Goal: Browse casually: Explore the website without a specific task or goal

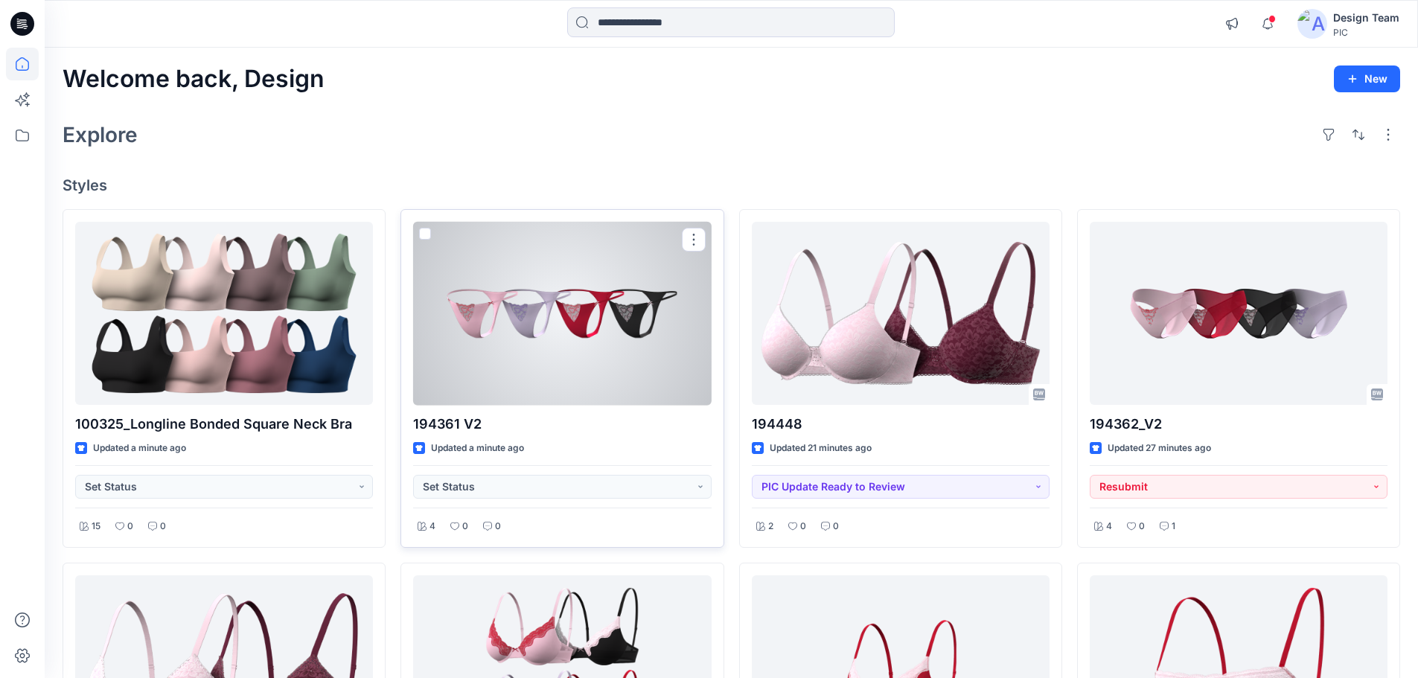
click at [530, 342] on div at bounding box center [562, 314] width 298 height 184
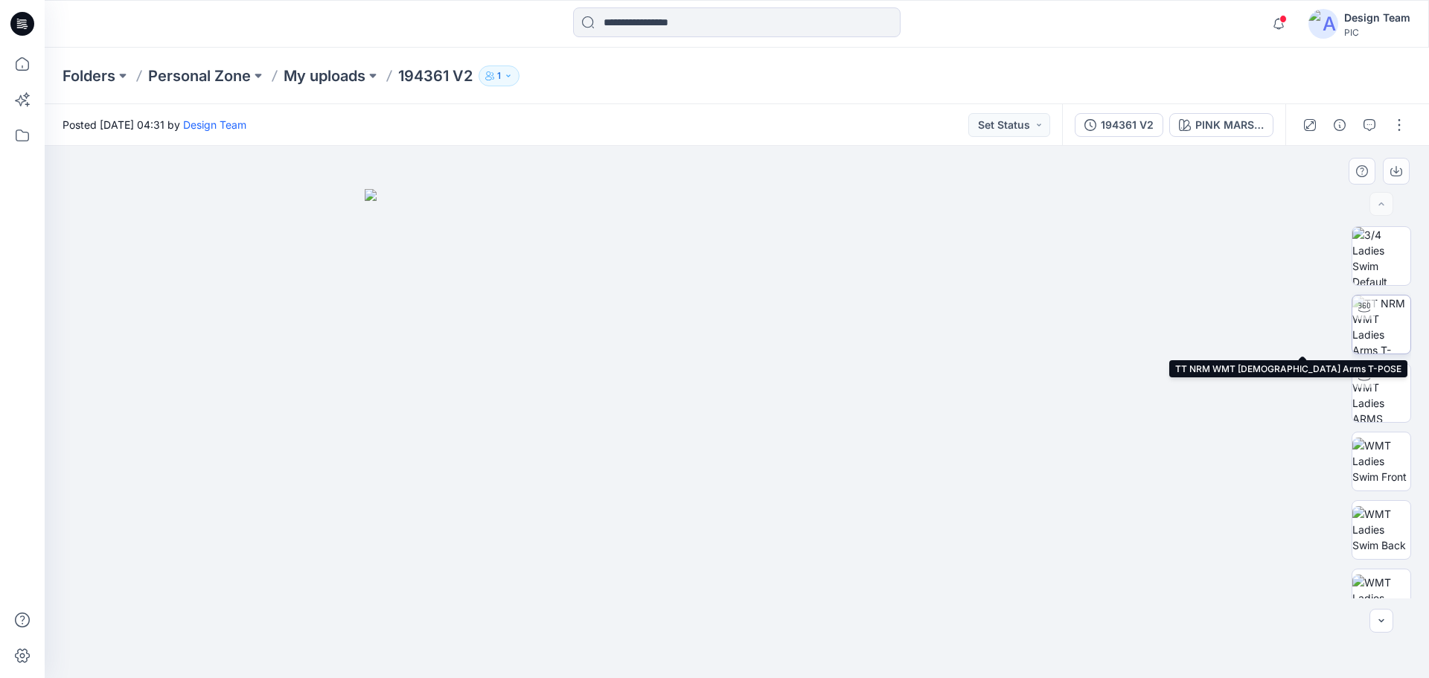
click at [1376, 321] on img at bounding box center [1381, 324] width 58 height 58
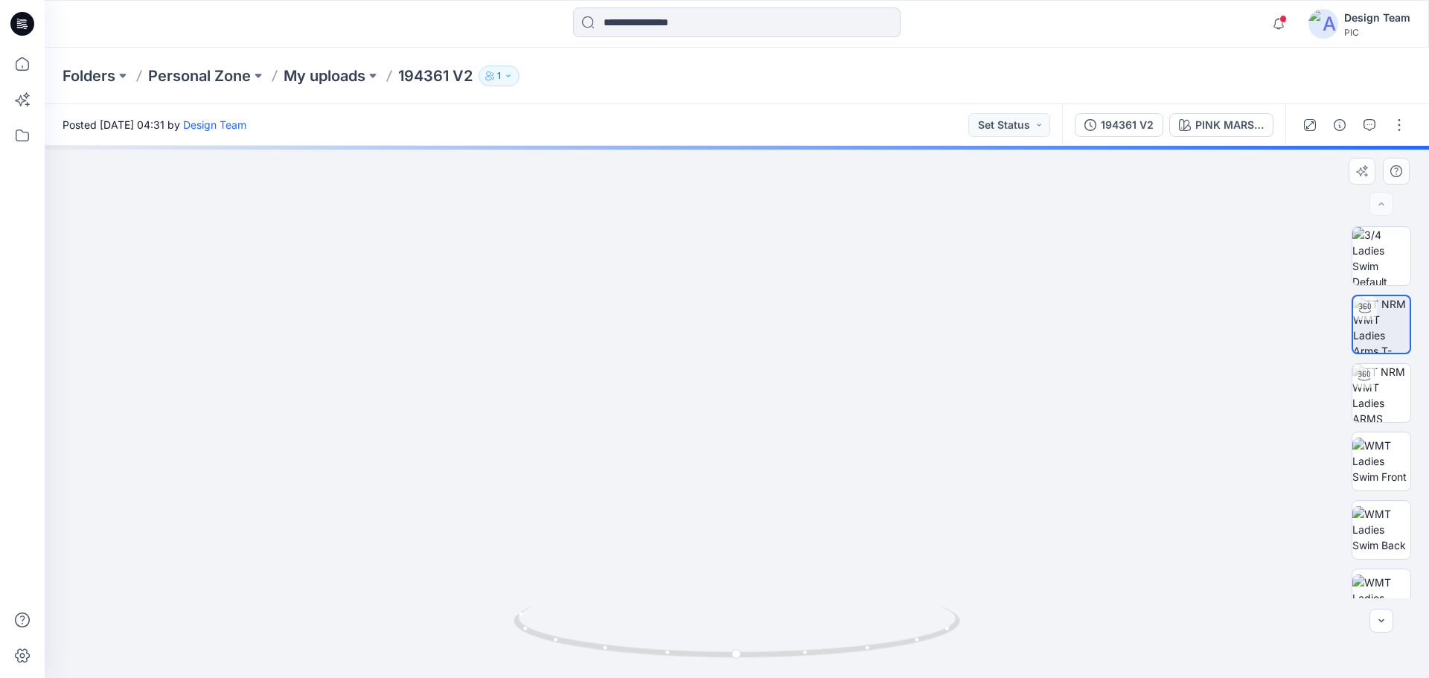
drag, startPoint x: 662, startPoint y: 515, endPoint x: 667, endPoint y: 339, distance: 175.7
click at [665, 330] on img at bounding box center [736, 113] width 1357 height 1130
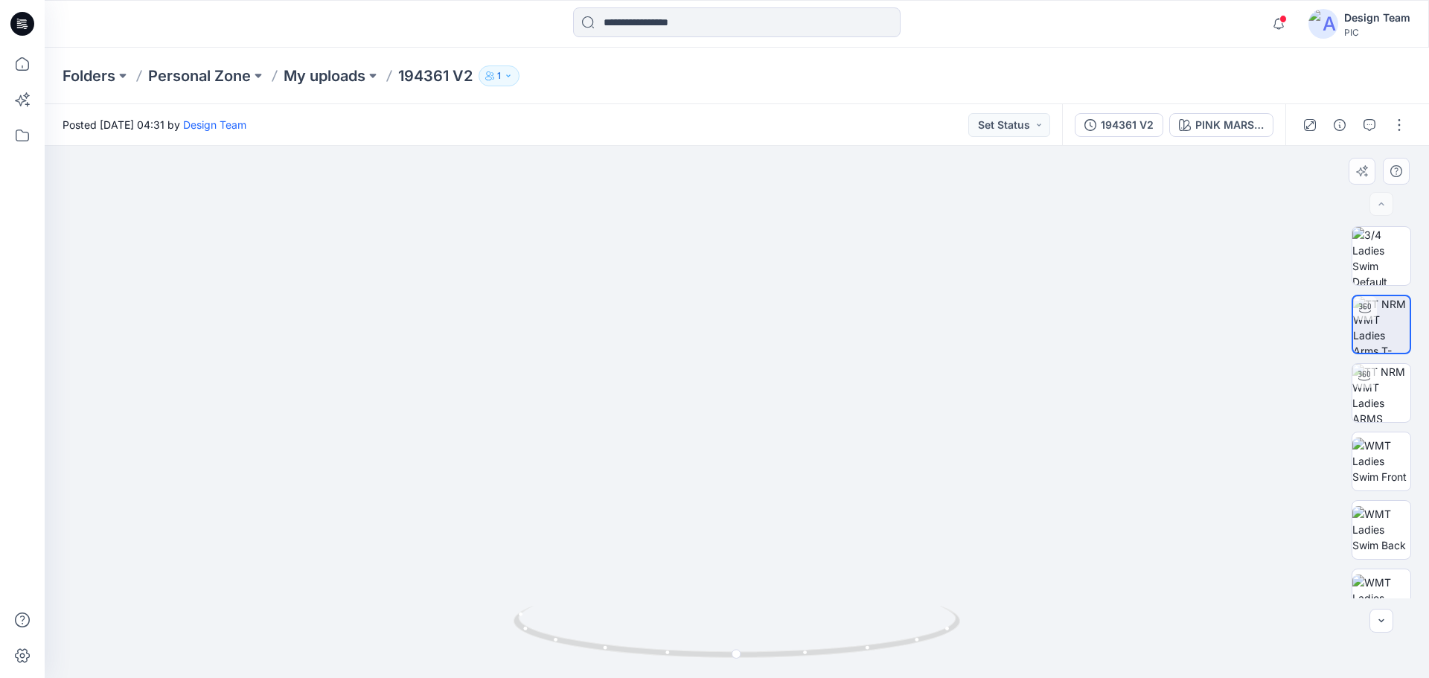
click at [670, 394] on img at bounding box center [736, 79] width 1451 height 1197
drag, startPoint x: 666, startPoint y: 417, endPoint x: 665, endPoint y: 432, distance: 15.0
click at [665, 432] on img at bounding box center [732, 97] width 1451 height 1162
